Goal: Task Accomplishment & Management: Use online tool/utility

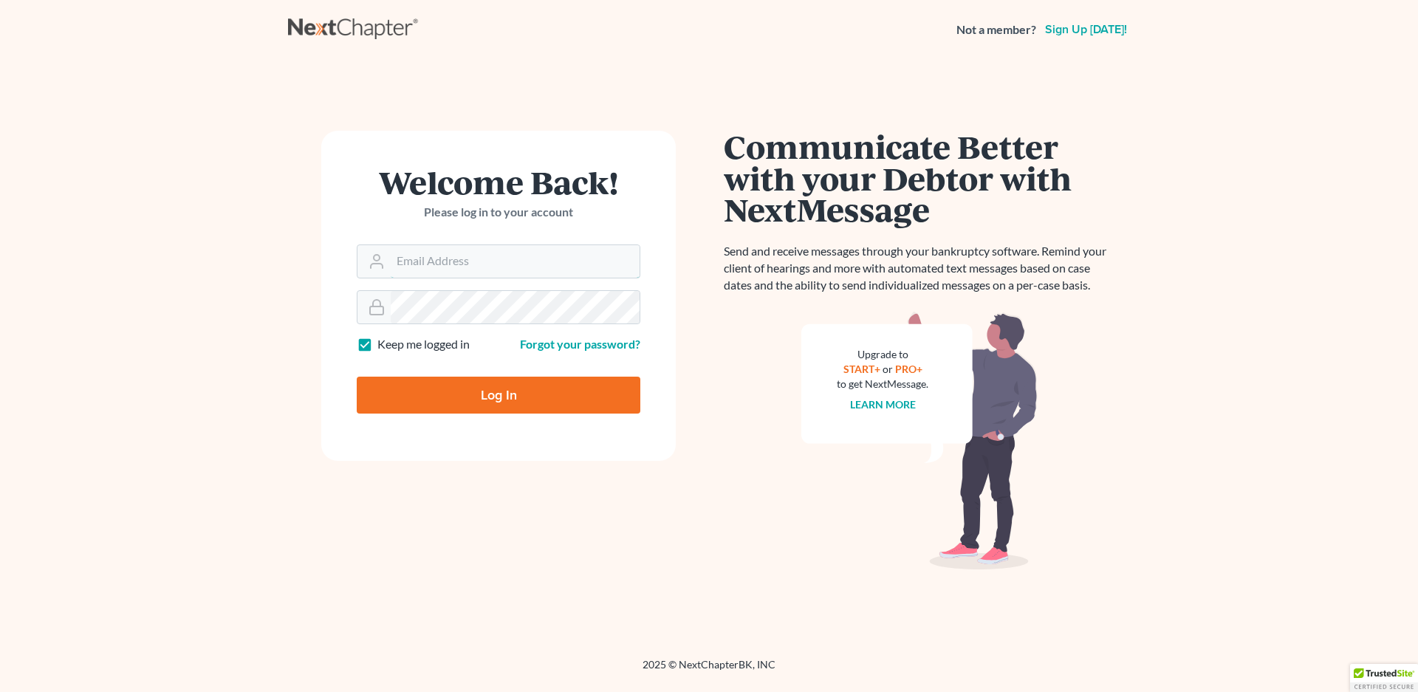
type input "[EMAIL_ADDRESS][DOMAIN_NAME]"
click at [425, 391] on input "Log In" at bounding box center [499, 395] width 284 height 37
type input "Thinking..."
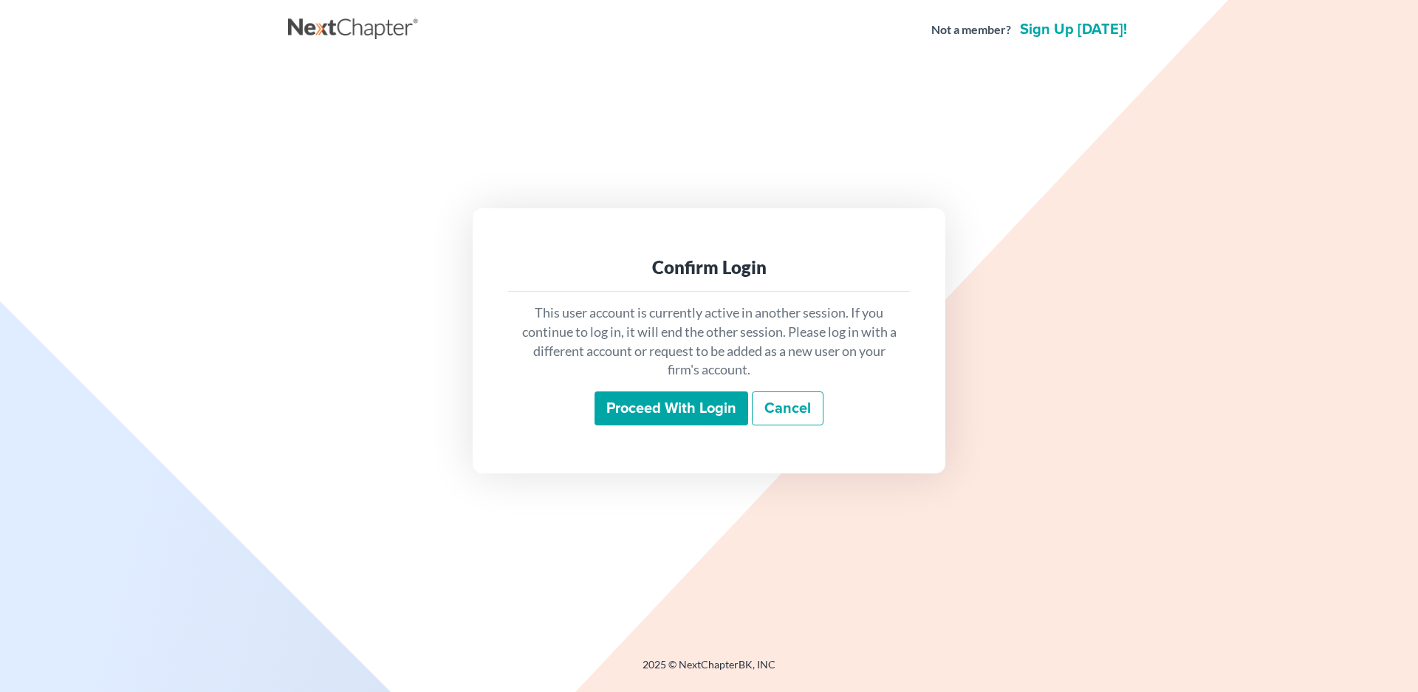
click at [689, 415] on input "Proceed with login" at bounding box center [672, 409] width 154 height 34
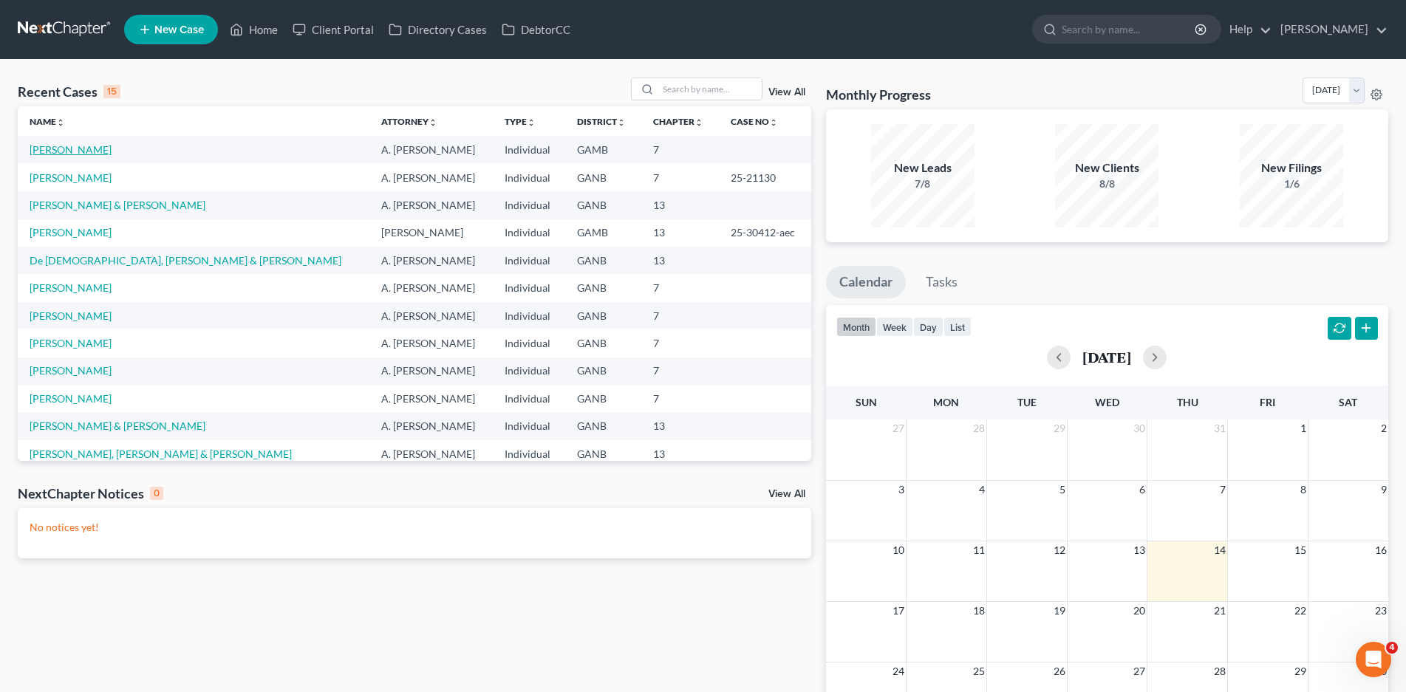
click at [61, 147] on link "[PERSON_NAME]" at bounding box center [71, 149] width 82 height 13
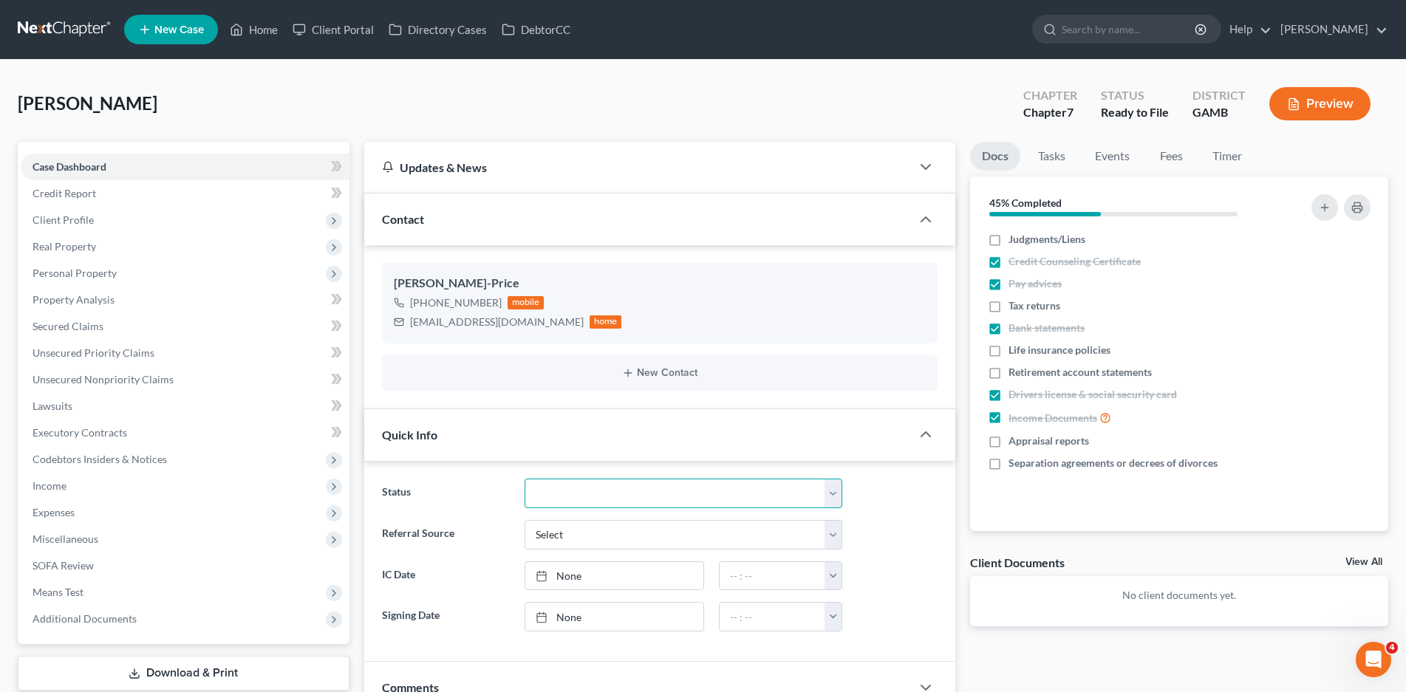
click at [564, 500] on select "Discharged Discharged & Reported Discharge Litigation Dismissal Notice Dismisse…" at bounding box center [683, 494] width 318 height 30
select select "6"
click at [524, 479] on select "Discharged Discharged & Reported Discharge Litigation Dismissal Notice Dismisse…" at bounding box center [683, 494] width 318 height 30
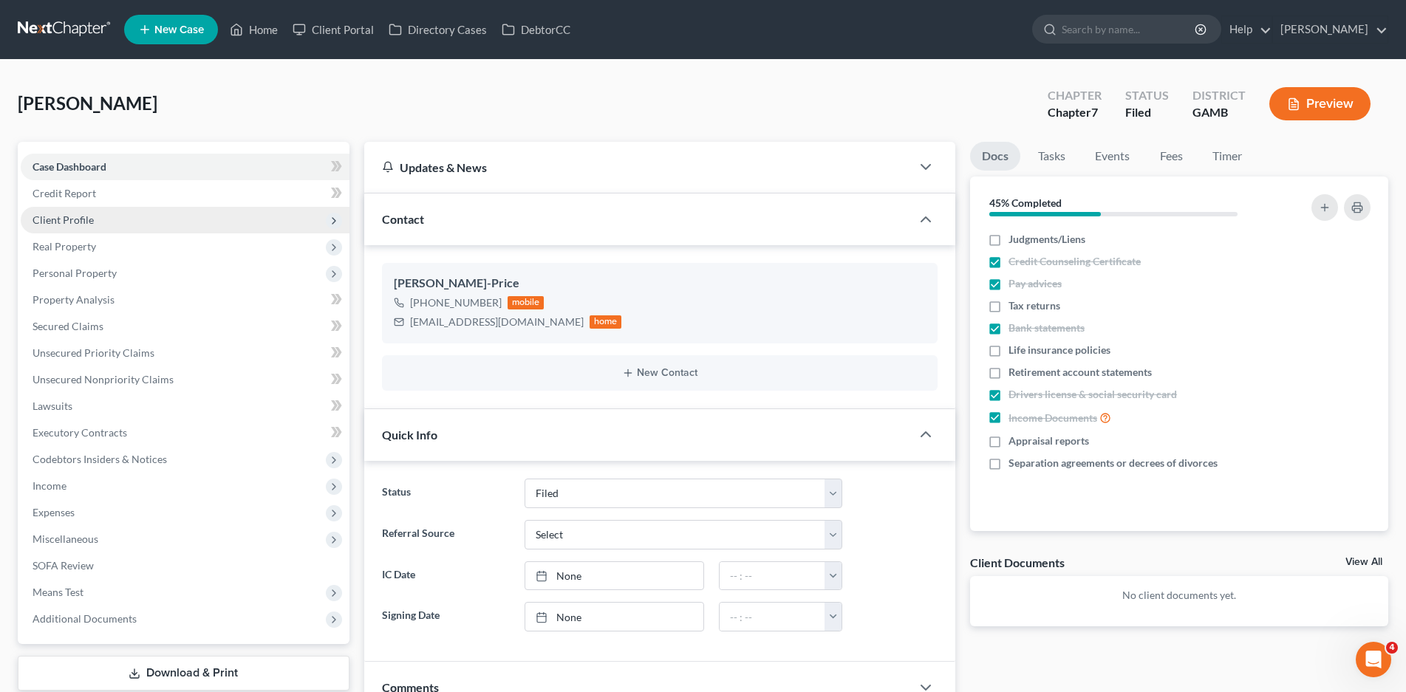
click at [76, 222] on span "Client Profile" at bounding box center [63, 219] width 61 height 13
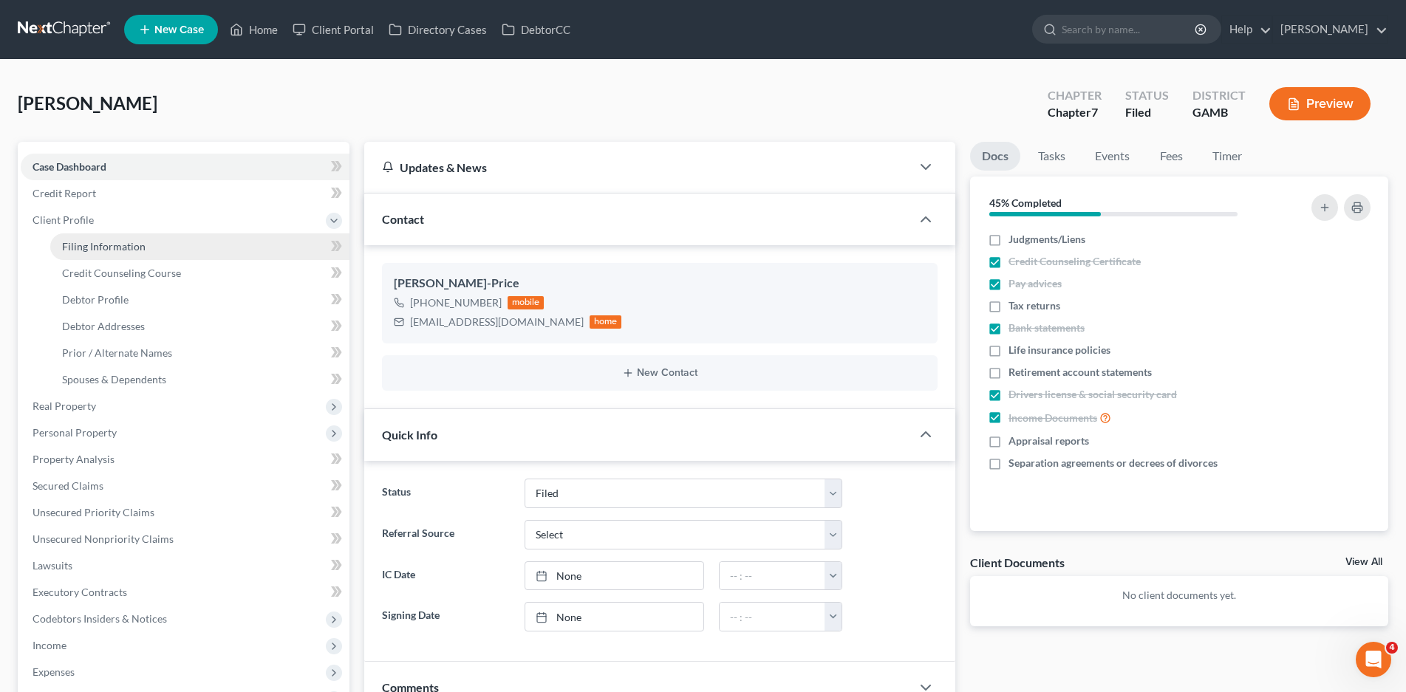
click at [103, 247] on span "Filing Information" at bounding box center [103, 246] width 83 height 13
select select "1"
select select "0"
select select "10"
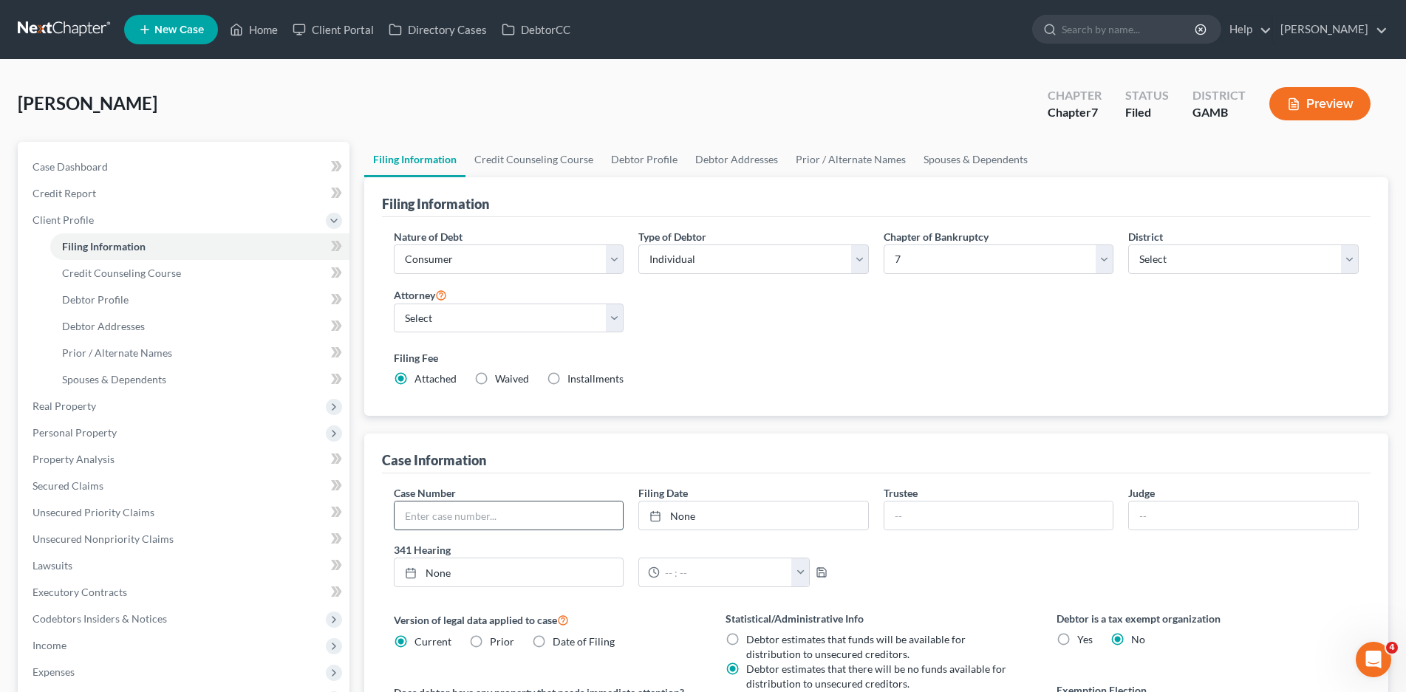
click at [477, 516] on input "text" at bounding box center [508, 516] width 229 height 28
type input "25-30434-aec"
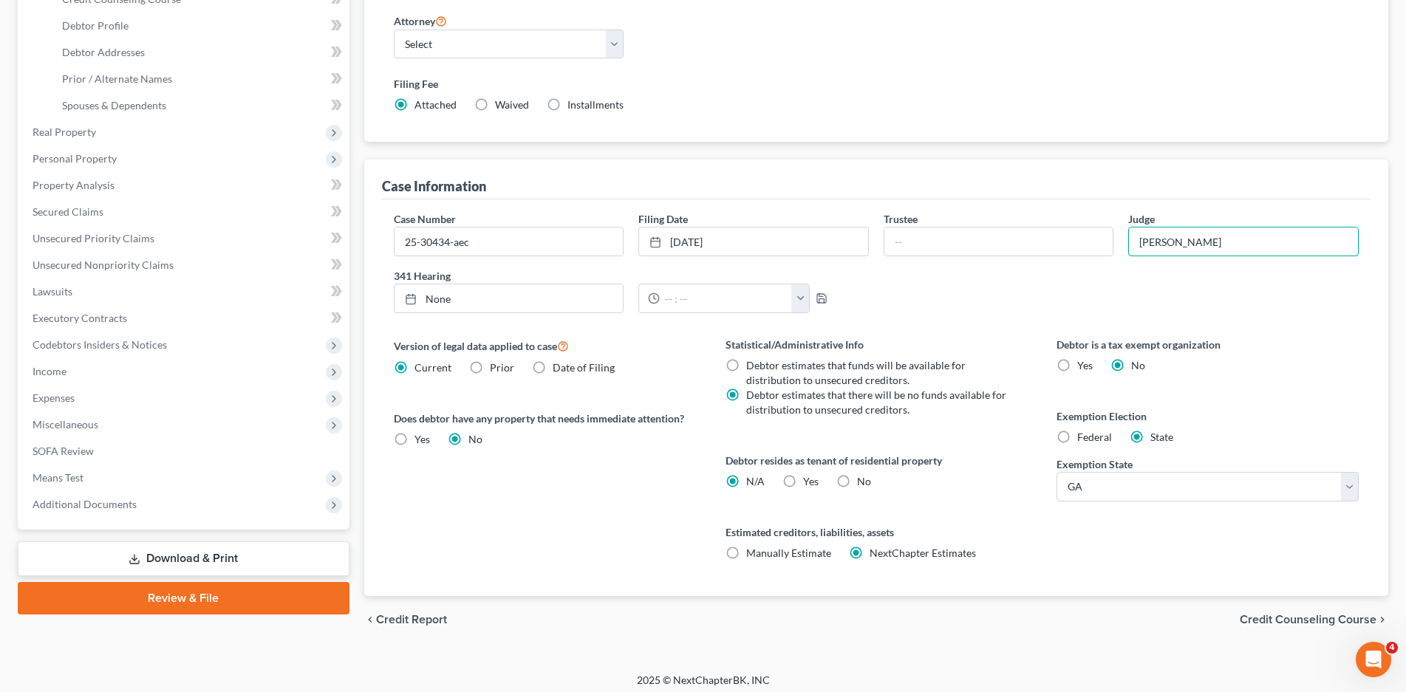
scroll to position [281, 0]
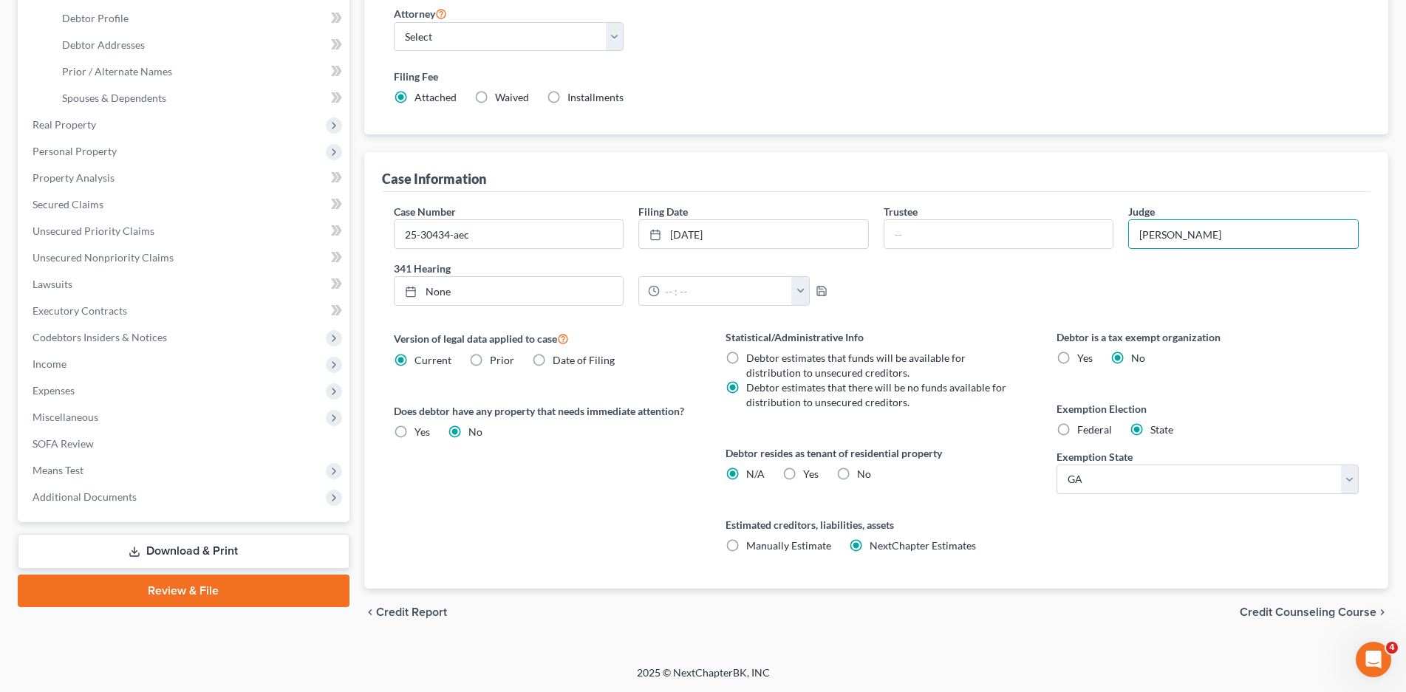
type input "Carter"
click at [803, 474] on label "Yes Yes" at bounding box center [811, 474] width 16 height 15
click at [809, 474] on input "Yes Yes" at bounding box center [814, 472] width 10 height 10
radio input "true"
radio input "false"
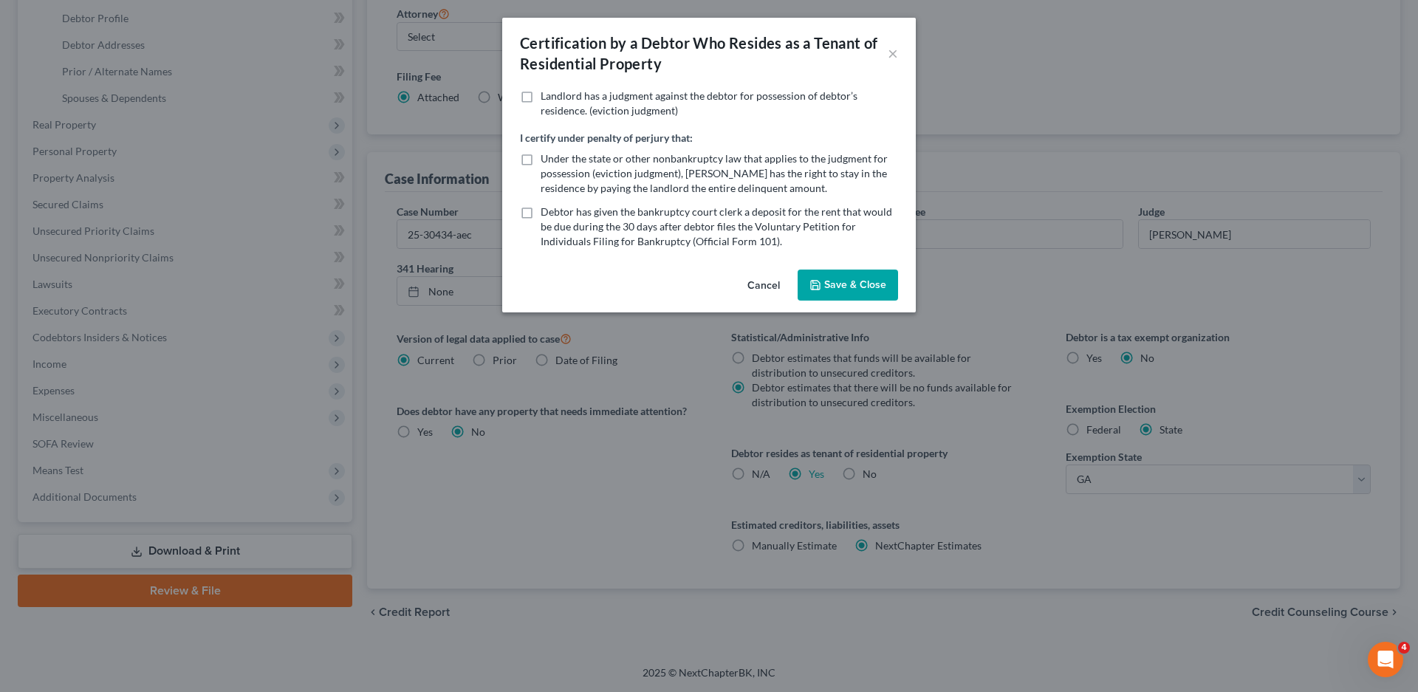
click at [824, 280] on button "Save & Close" at bounding box center [848, 285] width 100 height 31
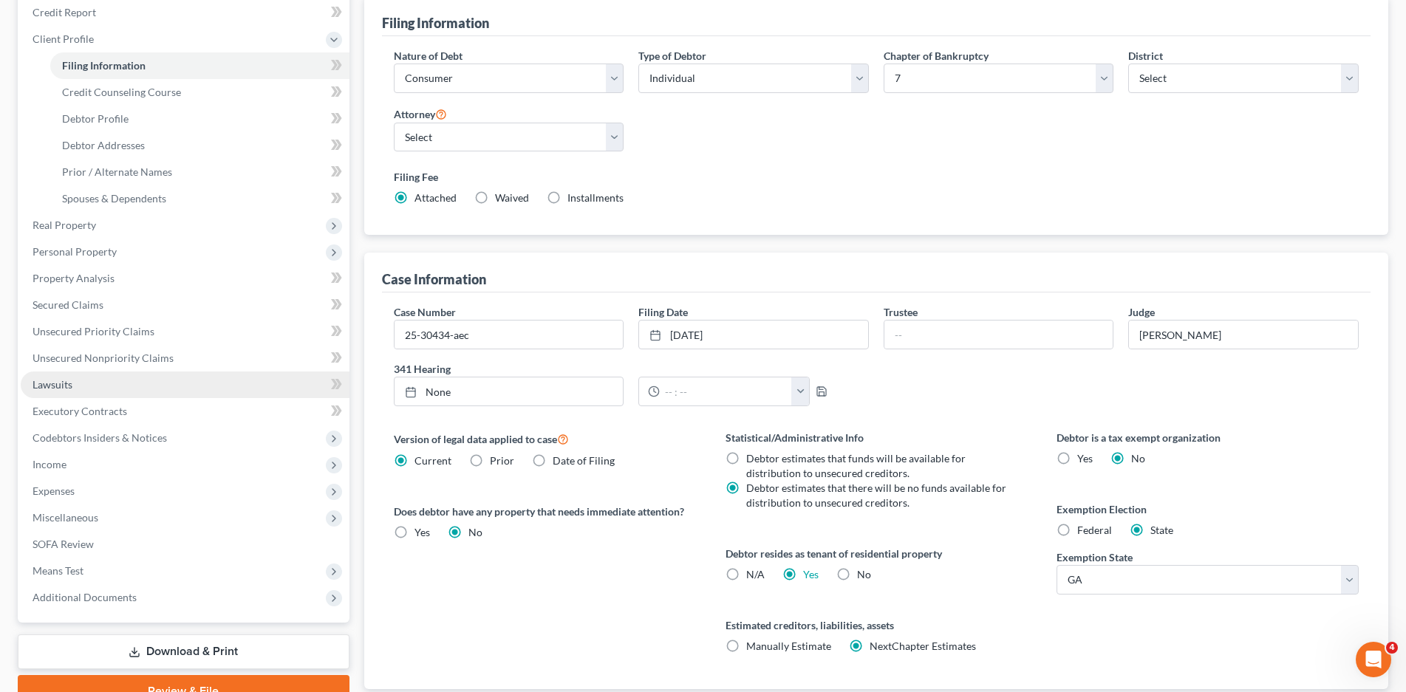
scroll to position [0, 0]
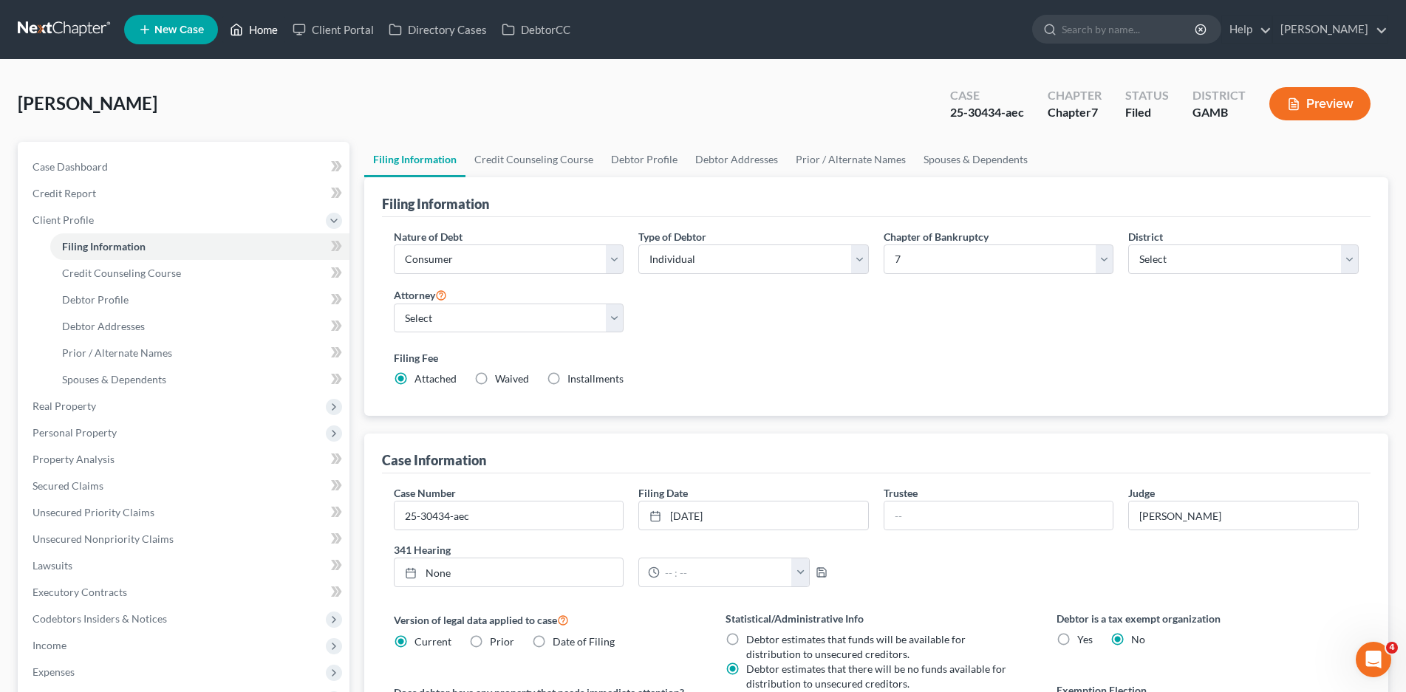
click at [261, 34] on link "Home" at bounding box center [253, 29] width 63 height 27
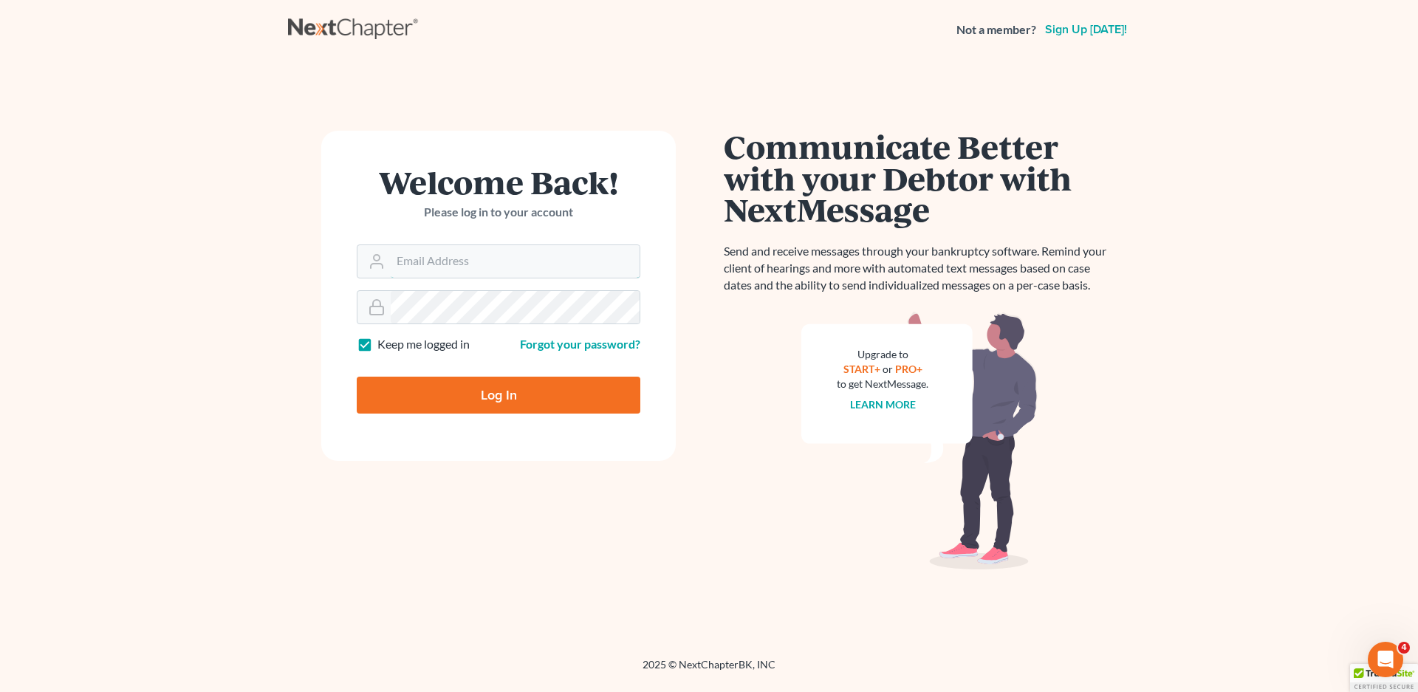
type input "[EMAIL_ADDRESS][DOMAIN_NAME]"
click at [523, 391] on input "Log In" at bounding box center [499, 395] width 284 height 37
type input "Thinking..."
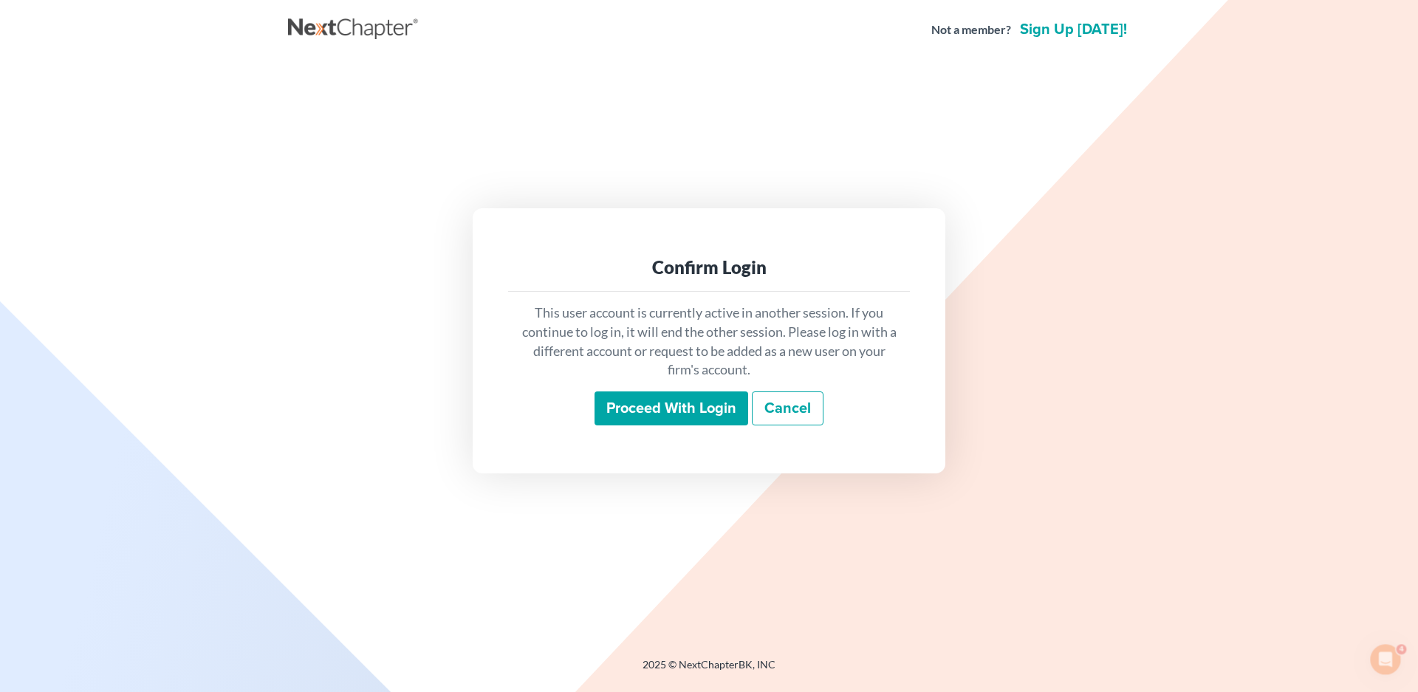
click at [666, 405] on input "Proceed with login" at bounding box center [672, 409] width 154 height 34
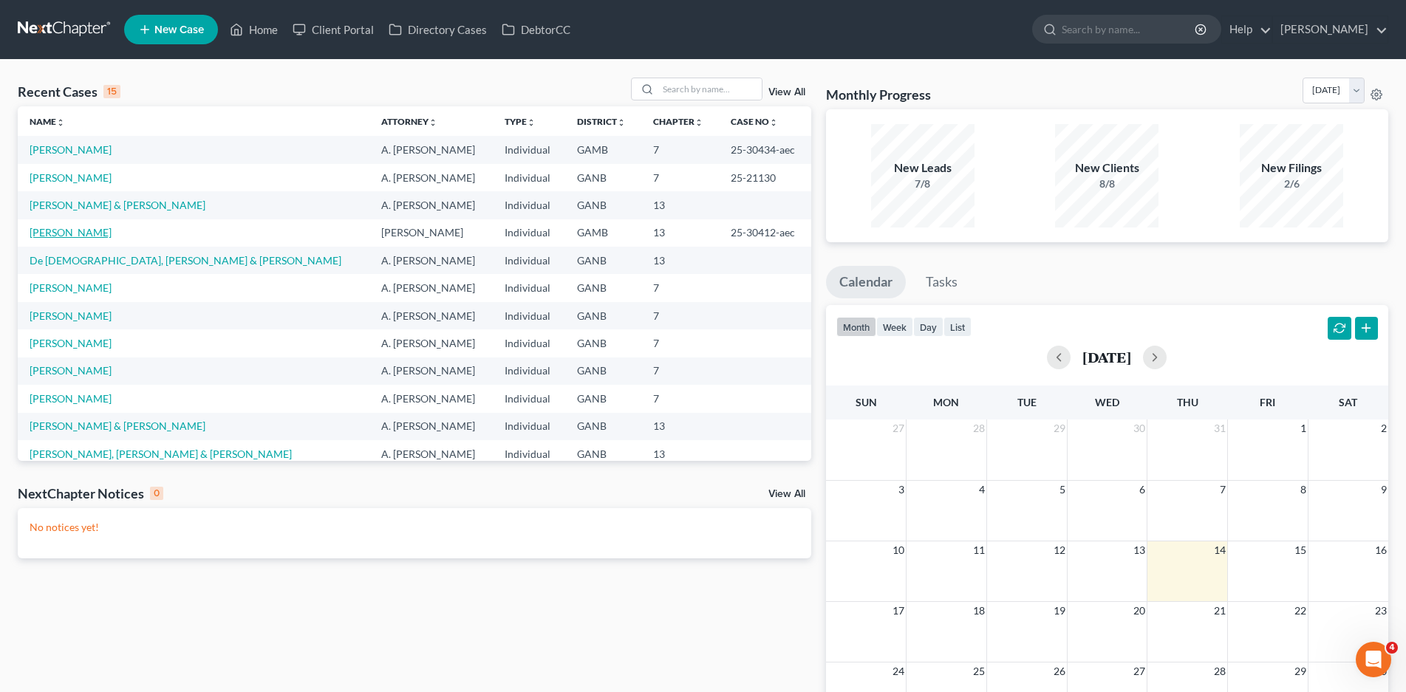
click at [54, 232] on link "[PERSON_NAME]" at bounding box center [71, 232] width 82 height 13
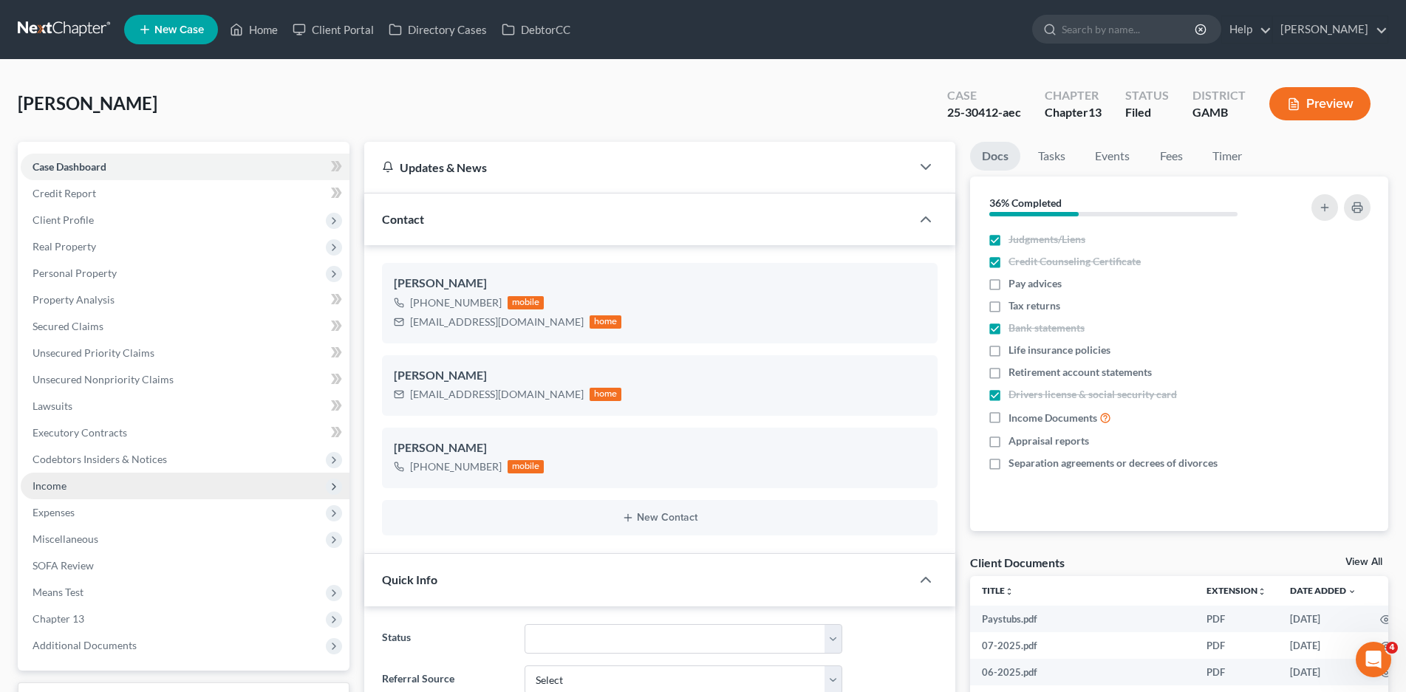
scroll to position [326, 0]
click at [54, 487] on span "Income" at bounding box center [50, 485] width 34 height 13
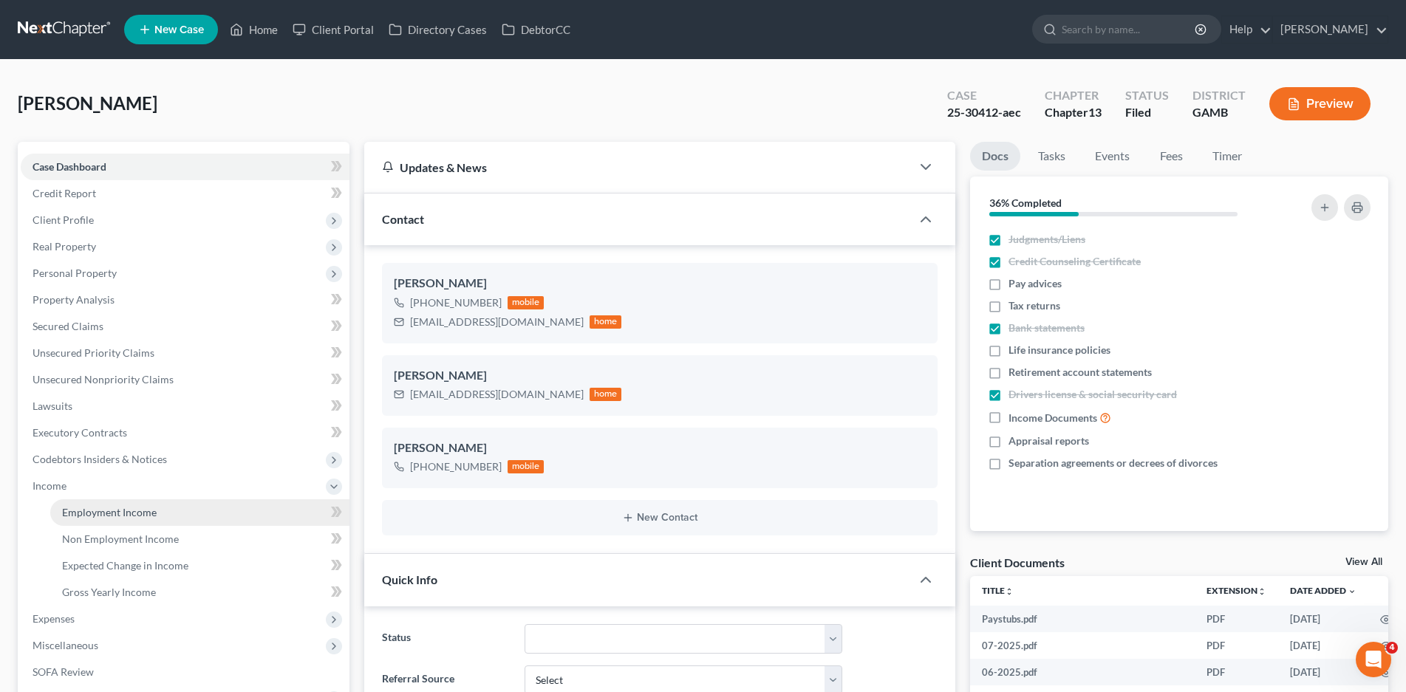
click at [99, 513] on span "Employment Income" at bounding box center [109, 512] width 95 height 13
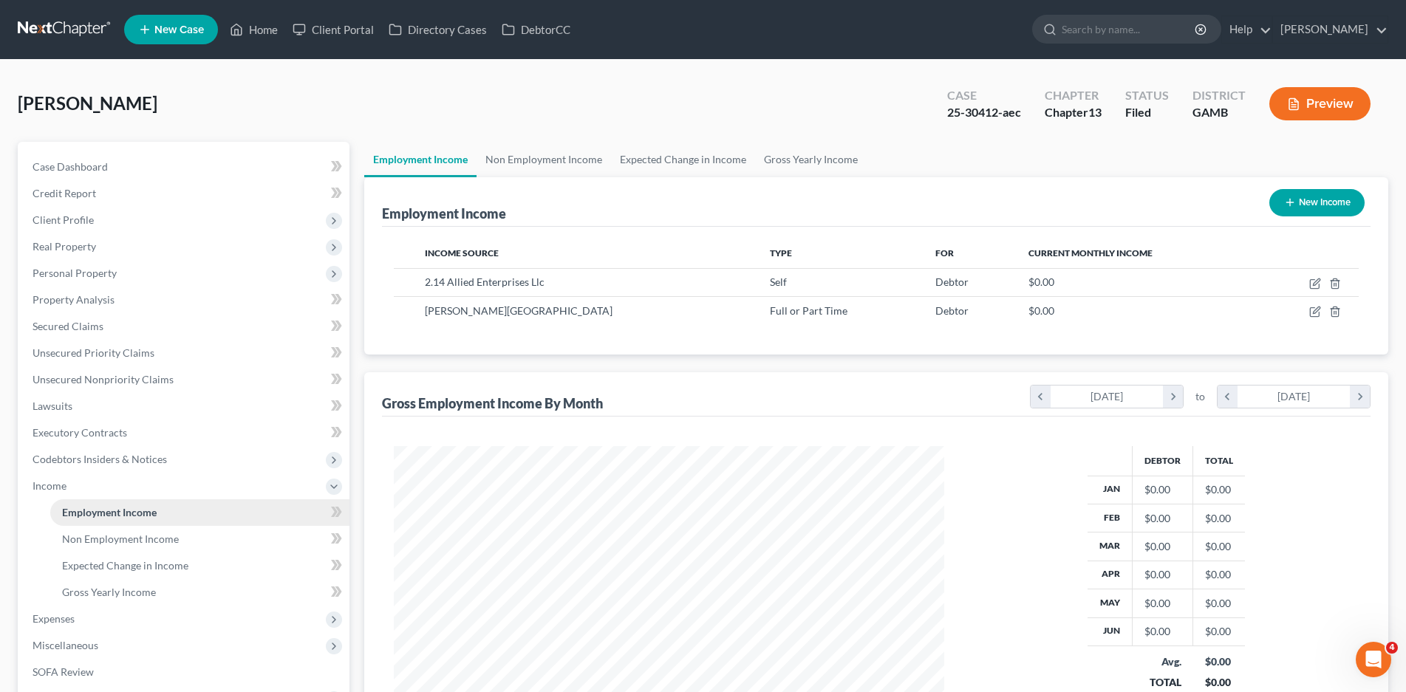
scroll to position [275, 581]
click at [109, 541] on span "Non Employment Income" at bounding box center [120, 539] width 117 height 13
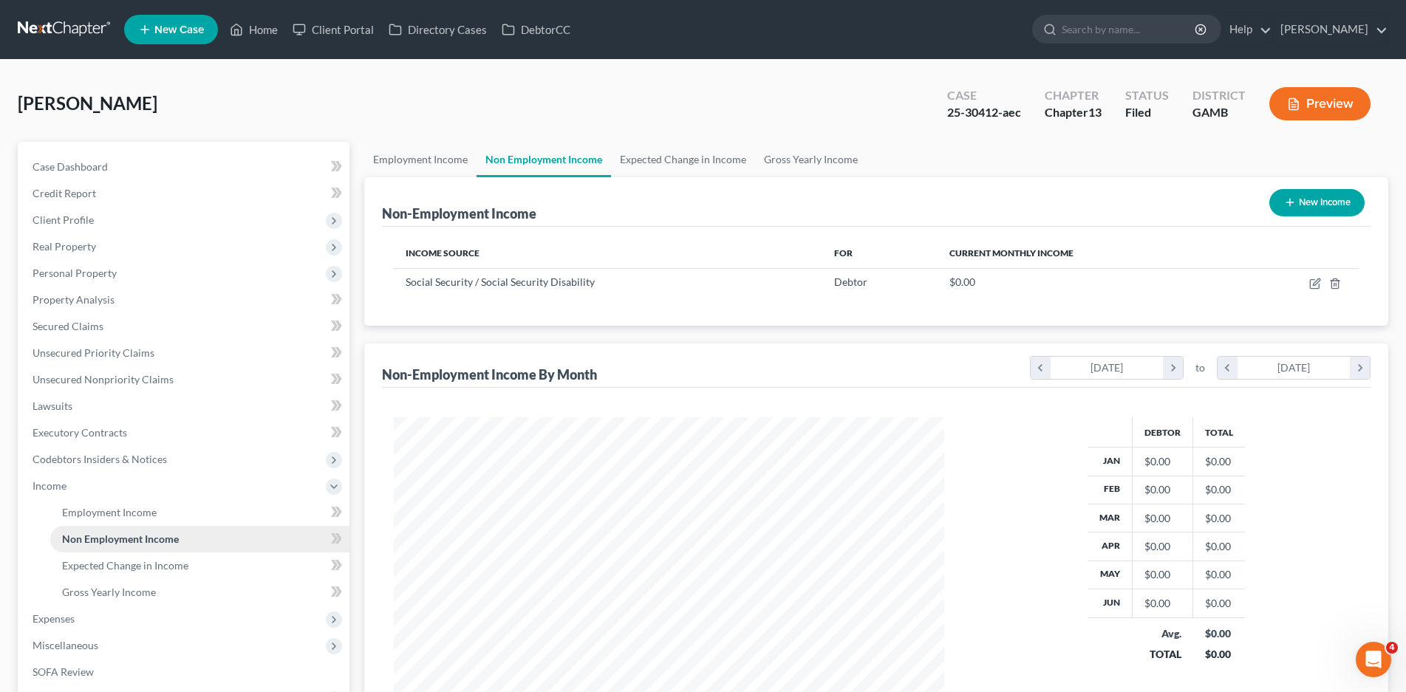
scroll to position [275, 581]
click at [58, 612] on span "Expenses" at bounding box center [54, 618] width 42 height 13
click at [126, 527] on link "Home" at bounding box center [199, 539] width 299 height 27
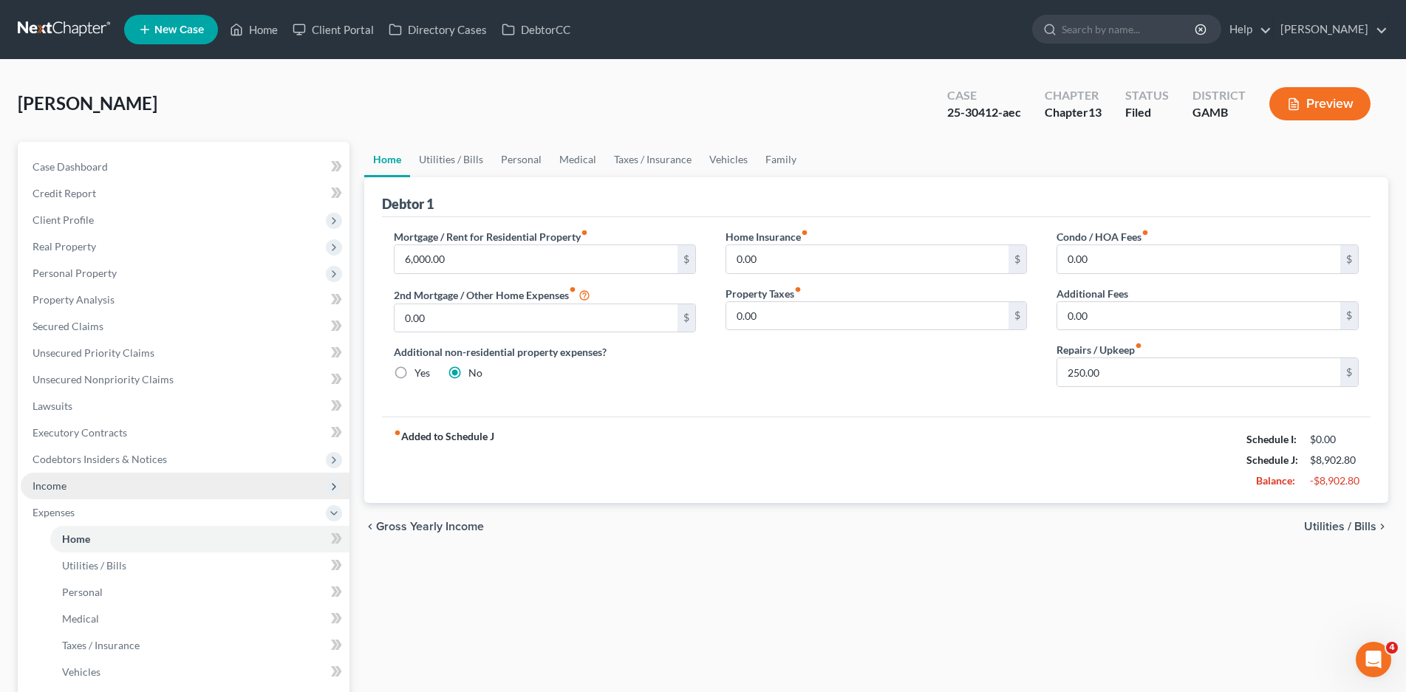
click at [61, 481] on span "Income" at bounding box center [50, 485] width 34 height 13
